Goal: Task Accomplishment & Management: Manage account settings

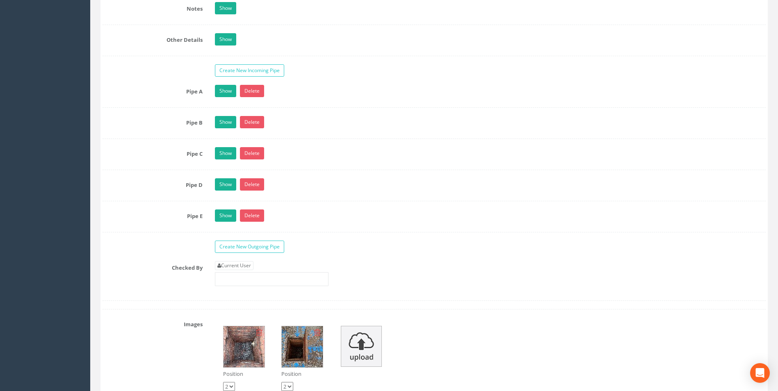
scroll to position [1343, 0]
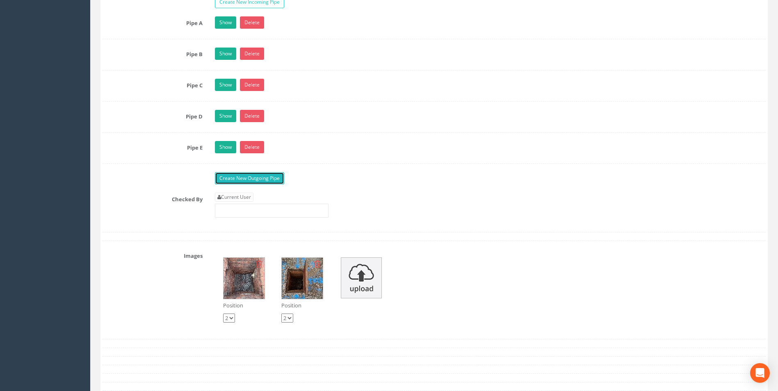
click at [248, 180] on link "Create New Outgoing Pipe" at bounding box center [249, 178] width 69 height 12
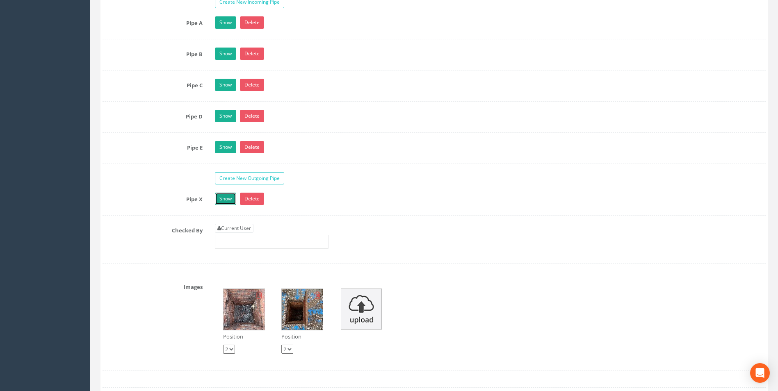
click at [223, 200] on link "Show" at bounding box center [225, 199] width 21 height 12
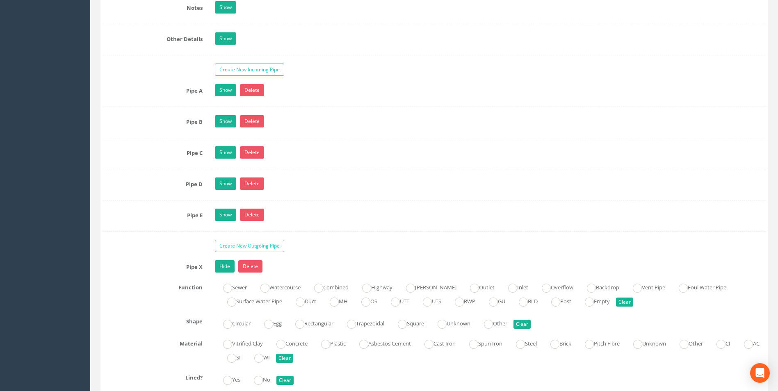
scroll to position [1353, 0]
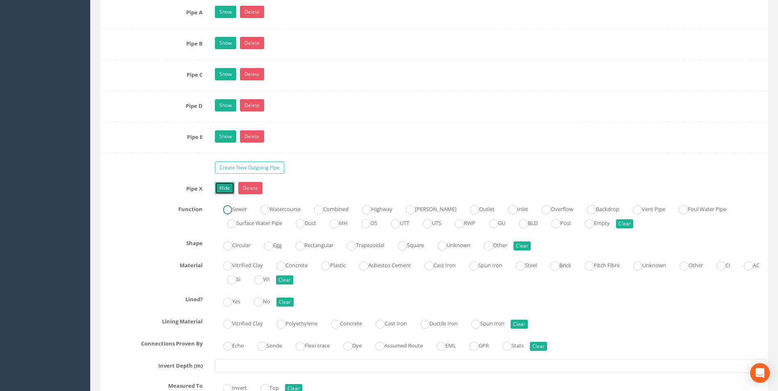
click at [228, 210] on ins at bounding box center [227, 209] width 9 height 9
radio input "true"
click at [231, 249] on ins at bounding box center [227, 246] width 9 height 9
radio input "true"
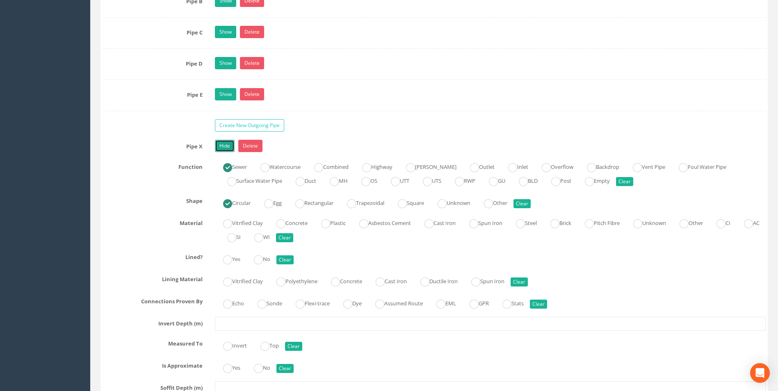
scroll to position [1436, 0]
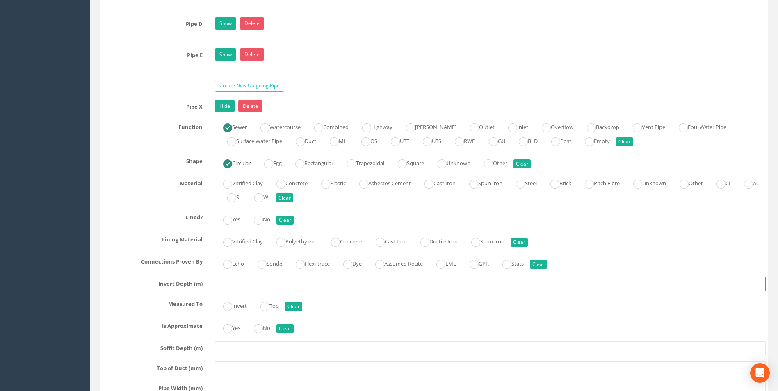
click at [240, 287] on input "text" at bounding box center [490, 284] width 551 height 14
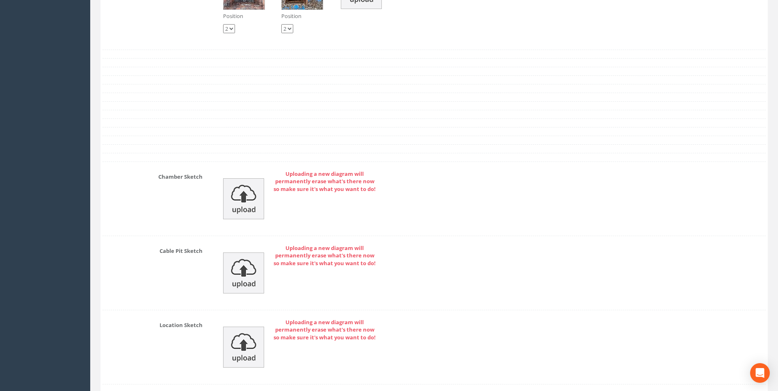
scroll to position [2133, 0]
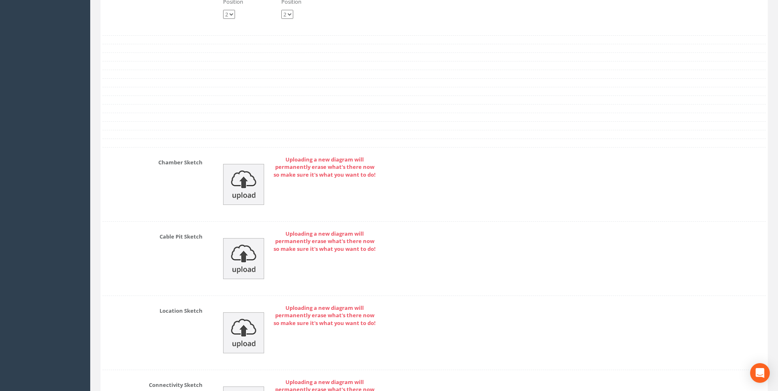
type input "1.3"
click at [245, 201] on img at bounding box center [243, 184] width 41 height 41
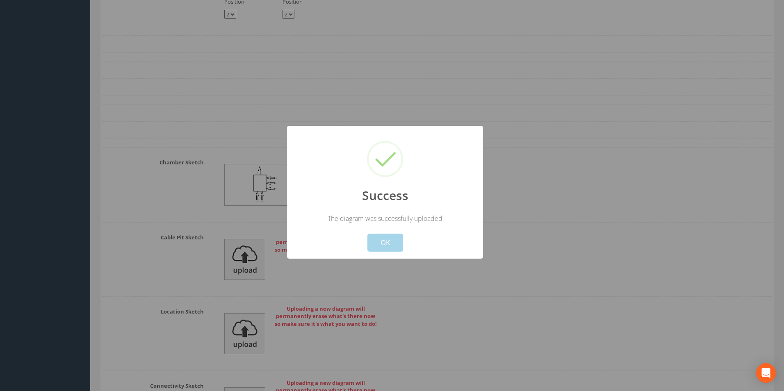
click at [396, 249] on button "OK" at bounding box center [385, 243] width 36 height 18
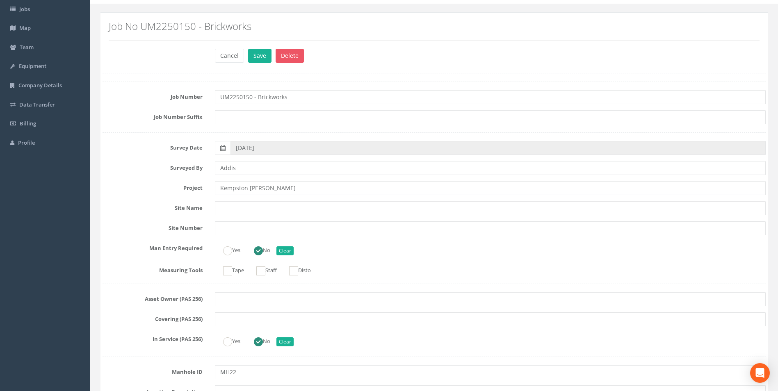
scroll to position [0, 0]
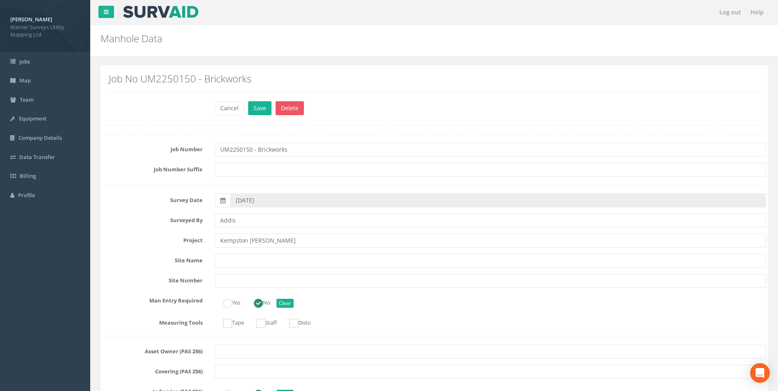
click at [261, 116] on div "Cancel Save Delete" at bounding box center [490, 109] width 563 height 16
click at [260, 109] on button "Save" at bounding box center [259, 108] width 23 height 14
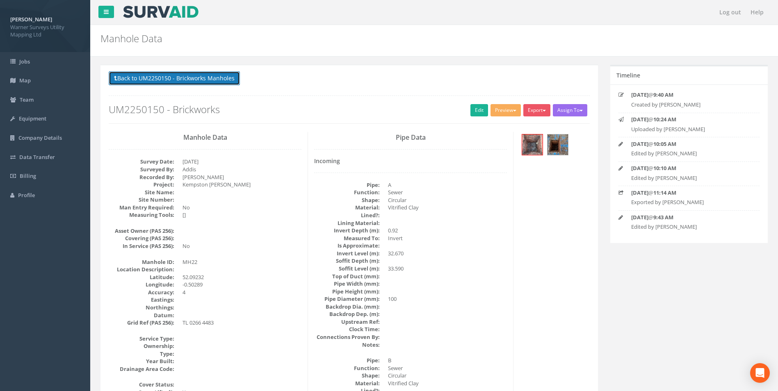
click at [140, 84] on button "Back to UM2250150 - Brickworks Manholes" at bounding box center [174, 78] width 131 height 14
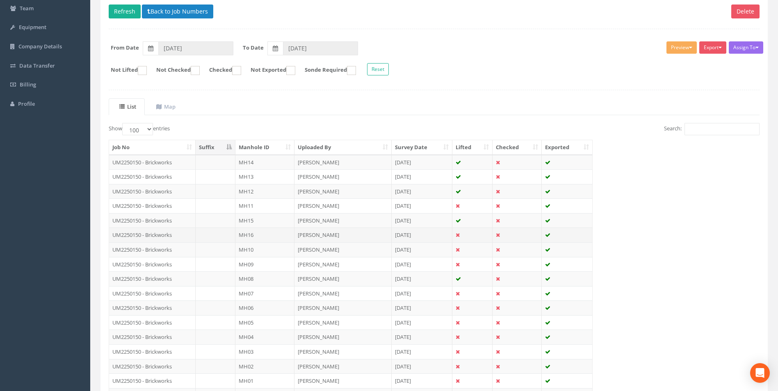
scroll to position [77, 0]
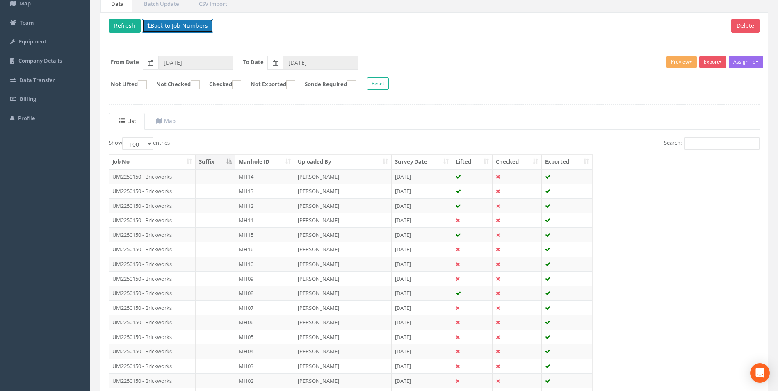
click at [156, 26] on button "Back to Job Numbers" at bounding box center [177, 26] width 71 height 14
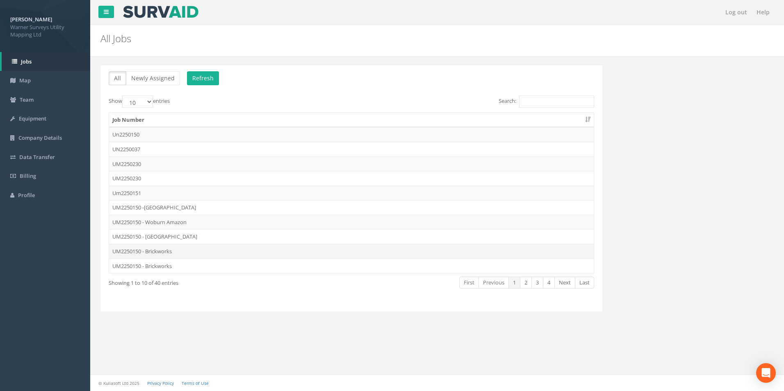
click at [166, 253] on td "UM2250150 - Brickworks" at bounding box center [351, 251] width 485 height 15
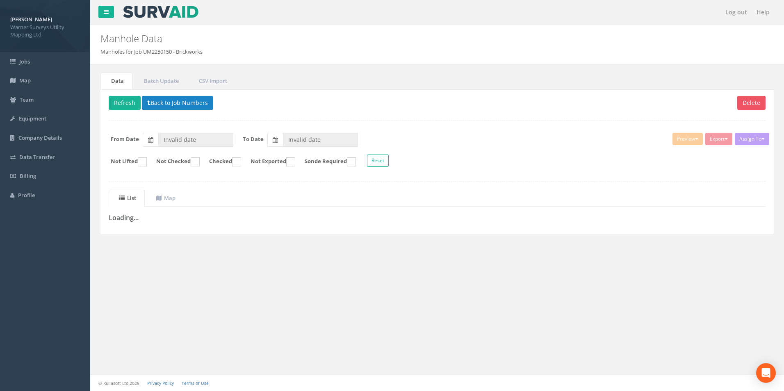
type input "[DATE]"
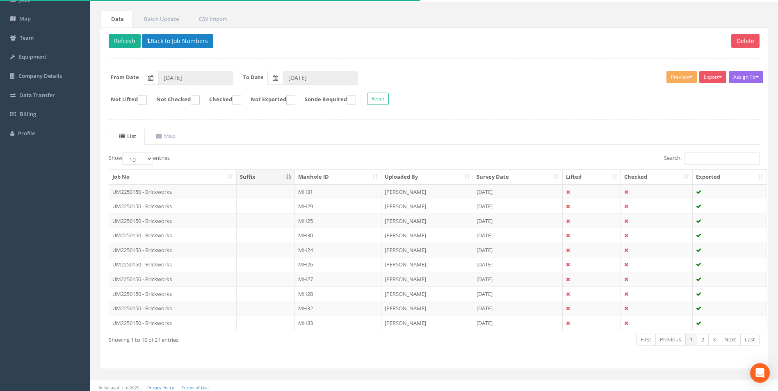
scroll to position [66, 0]
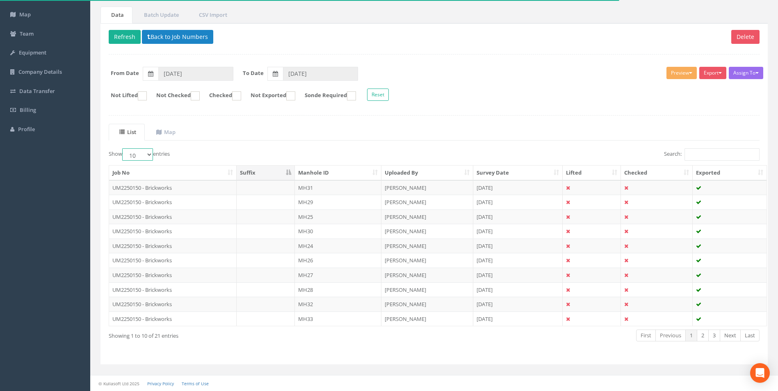
click at [149, 154] on select "10 25 50 100" at bounding box center [137, 154] width 31 height 12
select select "100"
click at [123, 148] on select "10 25 50 100" at bounding box center [137, 154] width 31 height 12
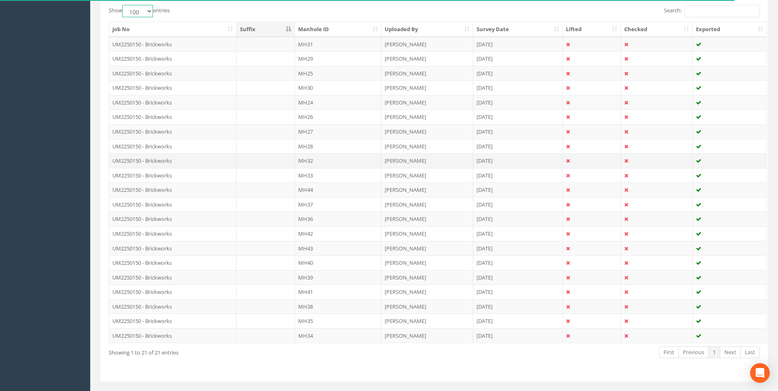
scroll to position [227, 0]
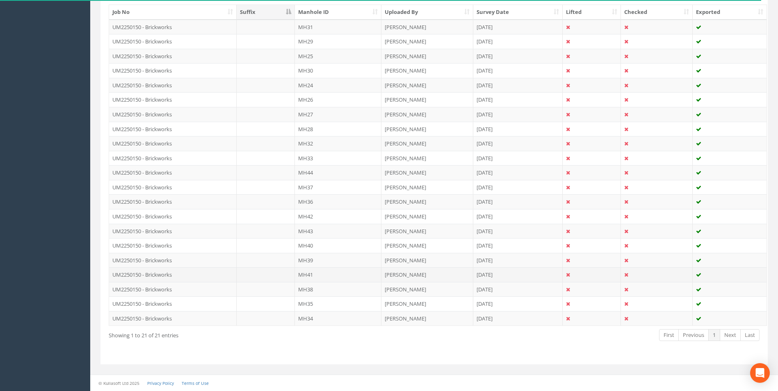
click at [156, 270] on td "UM2250150 - Brickworks" at bounding box center [173, 274] width 128 height 15
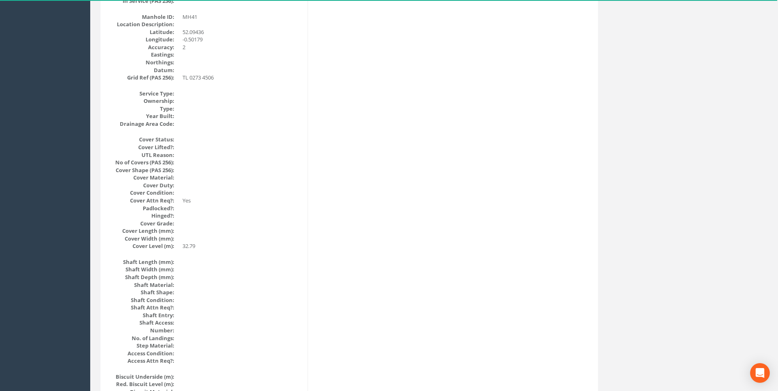
scroll to position [0, 0]
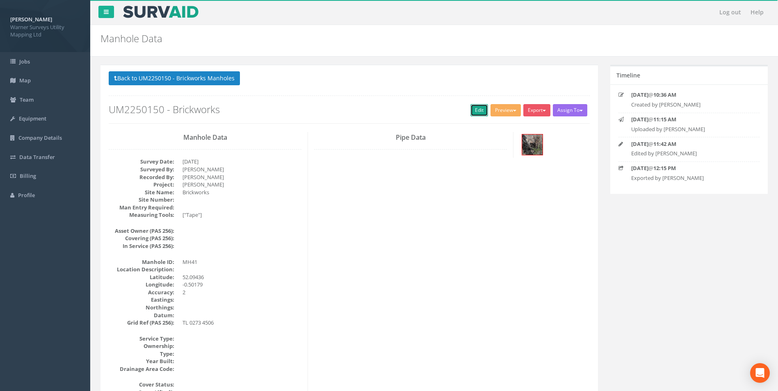
click at [479, 108] on link "Edit" at bounding box center [479, 110] width 18 height 12
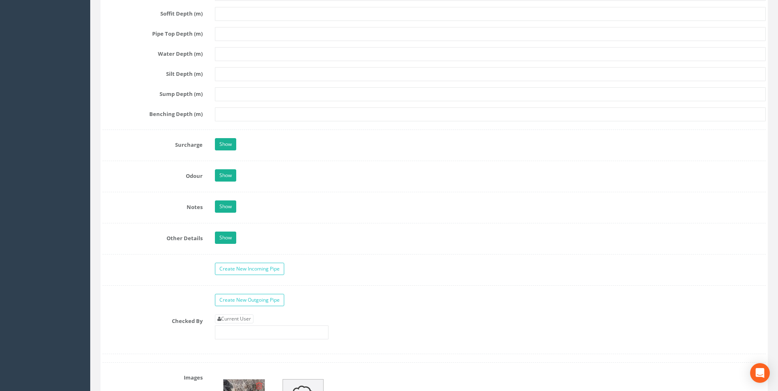
scroll to position [1061, 0]
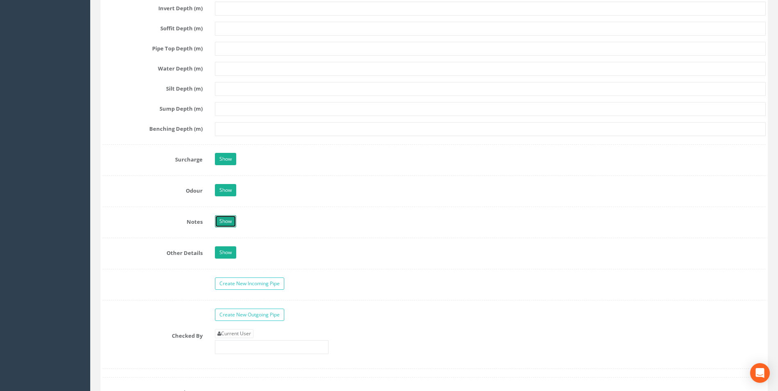
click at [230, 221] on link "Show" at bounding box center [225, 221] width 21 height 12
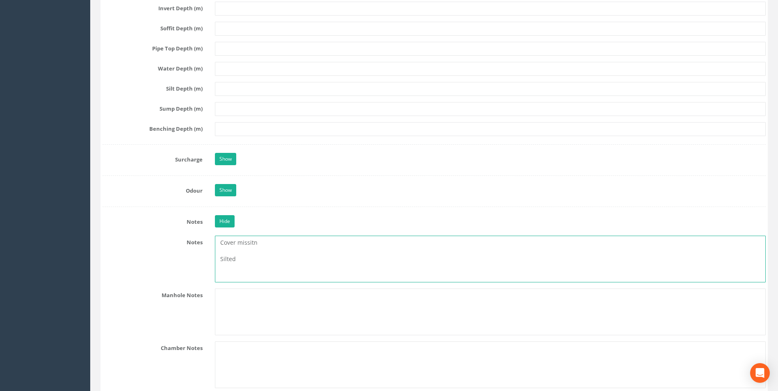
drag, startPoint x: 256, startPoint y: 243, endPoint x: 238, endPoint y: 242, distance: 17.2
click at [238, 242] on textarea "Cover missitn Silted" at bounding box center [490, 259] width 551 height 47
click at [220, 259] on textarea "Cover Missing Silted" at bounding box center [490, 259] width 551 height 47
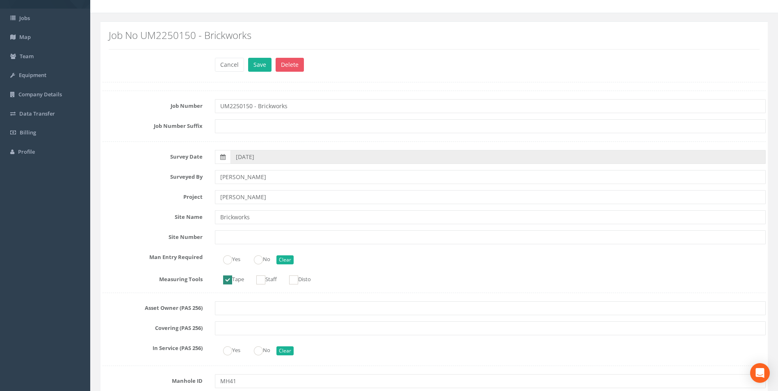
scroll to position [0, 0]
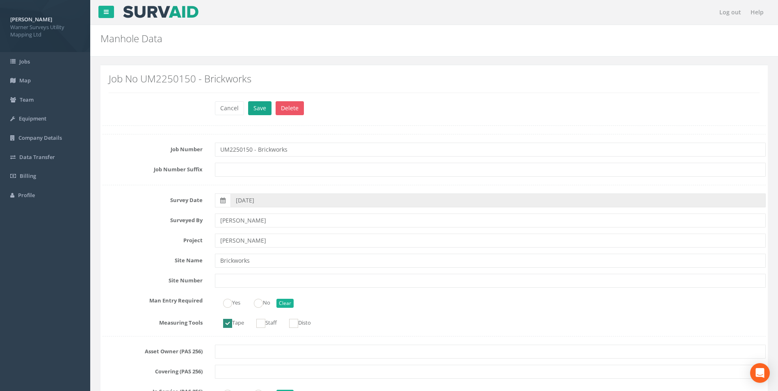
type textarea "Cover Missing Heavily Silted"
click at [263, 103] on button "Save" at bounding box center [259, 108] width 23 height 14
